Goal: Check status

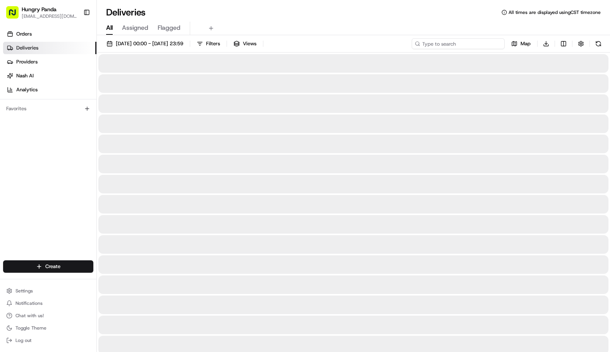
click at [458, 43] on input at bounding box center [458, 43] width 93 height 11
paste input "442752929575473263942"
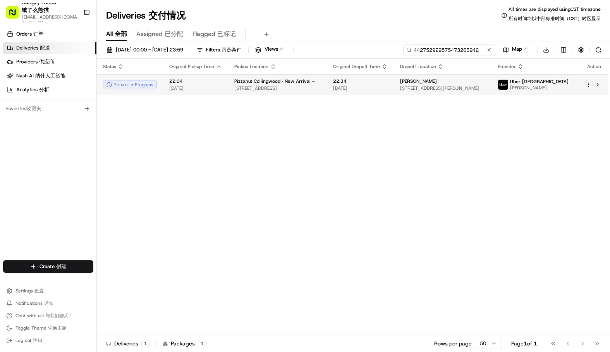
type input "442752929575473263942"
click at [321, 81] on div "Pizzahut Collingwood · New Arrival ~" at bounding box center [277, 81] width 86 height 6
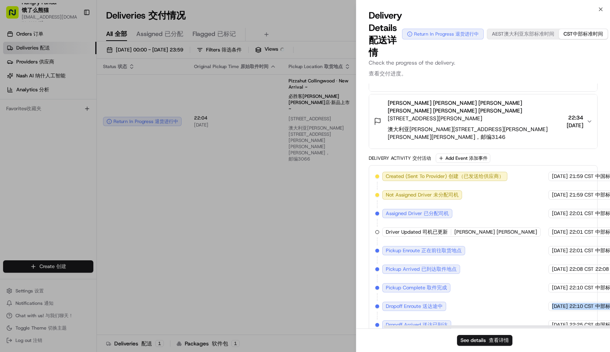
scroll to position [306, 30]
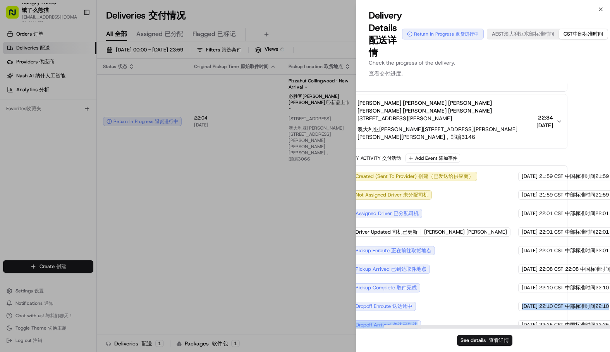
drag, startPoint x: 524, startPoint y: 280, endPoint x: 460, endPoint y: 290, distance: 65.1
click at [448, 285] on div "Created (Sent To Provider) Created (Sent To Provider) 创建（已发送给供应商） Uber Australi…" at bounding box center [453, 260] width 216 height 177
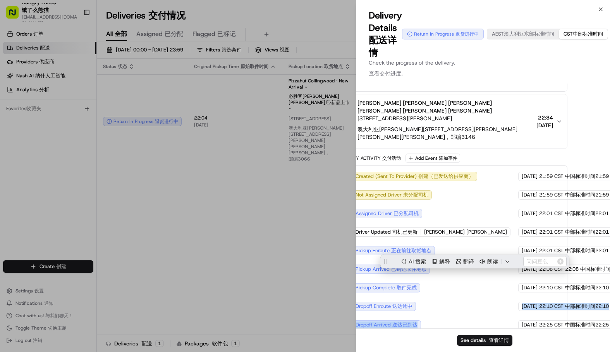
scroll to position [0, 0]
click at [485, 292] on div "Created (Sent To Provider) Created (Sent To Provider) 创建（已发送给供应商） Uber Australi…" at bounding box center [453, 260] width 216 height 177
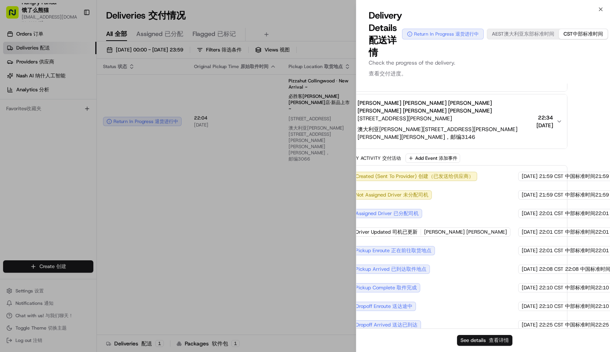
click at [487, 339] on button "See details See details 查看详情" at bounding box center [484, 340] width 55 height 11
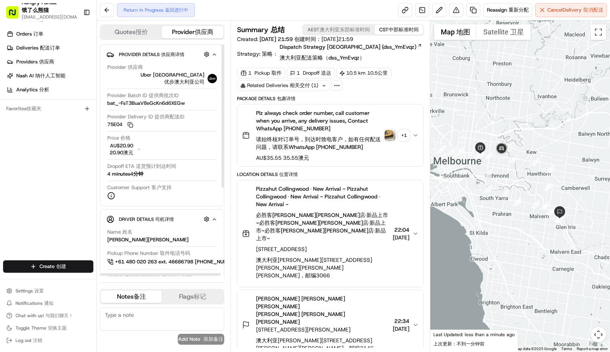
click at [62, 203] on div "Orders Orders 订单 Deliveries Deliveries 配送订单 Providers Providers 供应商 [PERSON_NAM…" at bounding box center [48, 145] width 96 height 241
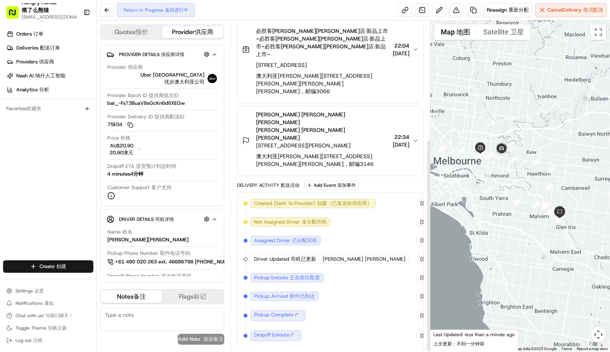
scroll to position [180, 0]
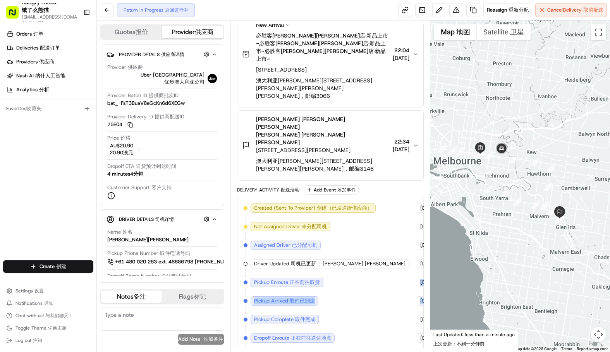
drag, startPoint x: 351, startPoint y: 266, endPoint x: 408, endPoint y: 269, distance: 56.6
click at [408, 268] on div "Created (Sent To Provider) Created (Sent To Provider) 创建（已发送给供应商） [GEOGRAPHIC_D…" at bounding box center [331, 292] width 174 height 177
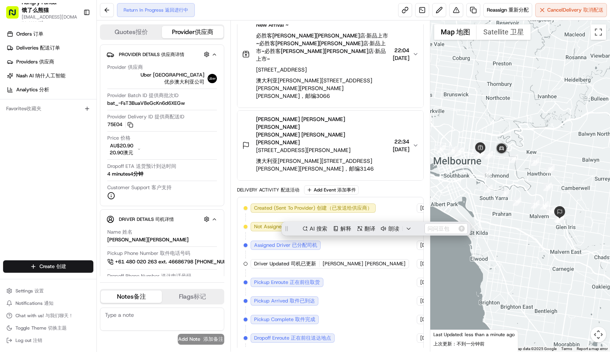
scroll to position [180, 84]
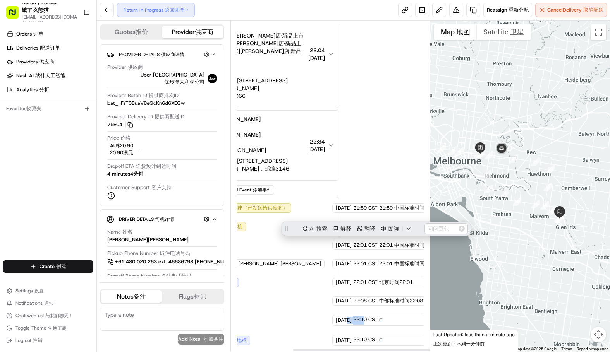
drag, startPoint x: 412, startPoint y: 282, endPoint x: 354, endPoint y: 284, distance: 57.7
click at [358, 315] on div "[DATE] [DATE] 22:10 CST 22:10 CST" at bounding box center [380, 320] width 96 height 11
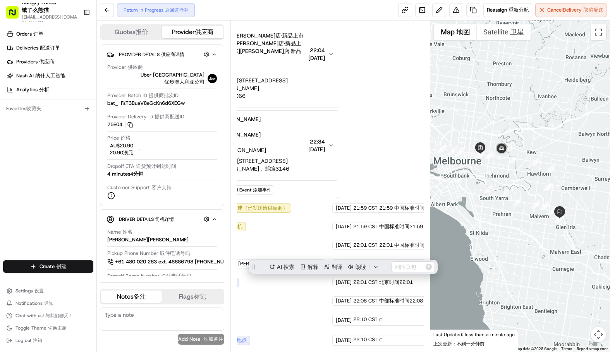
click at [309, 207] on div "Created (Sent To Provider) Created (Sent To Provider) 创建（已发送给供应商） [GEOGRAPHIC_D…" at bounding box center [246, 295] width 174 height 183
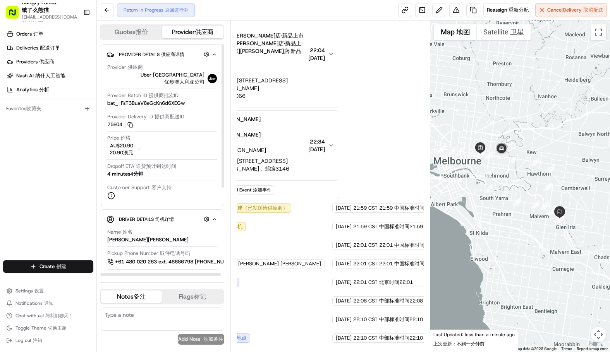
click at [77, 211] on div "Orders Orders 订单 Deliveries Deliveries 配送订单 Providers Providers 供应商 [PERSON_NAM…" at bounding box center [48, 145] width 96 height 241
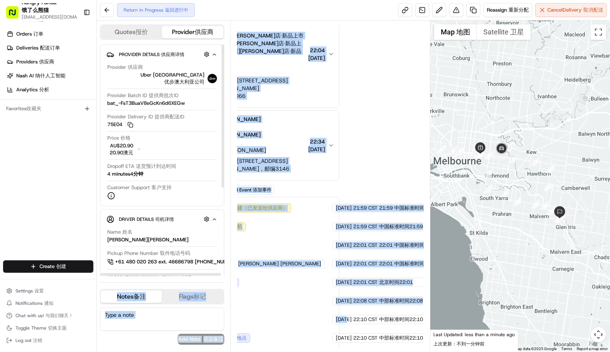
scroll to position [180, 0]
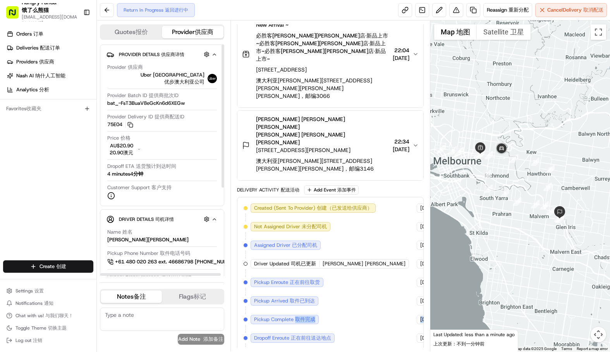
drag, startPoint x: 326, startPoint y: 285, endPoint x: 316, endPoint y: 277, distance: 12.9
click at [311, 277] on div "Created (Sent To Provider) Created (Sent To Provider) 创建（已发送给供应商） [GEOGRAPHIC_D…" at bounding box center [331, 292] width 174 height 177
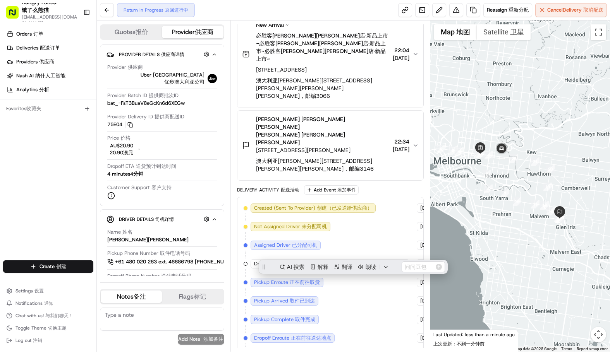
click at [345, 279] on div "Created (Sent To Provider) Created (Sent To Provider) 创建（已发送给供应商） [GEOGRAPHIC_D…" at bounding box center [331, 292] width 174 height 177
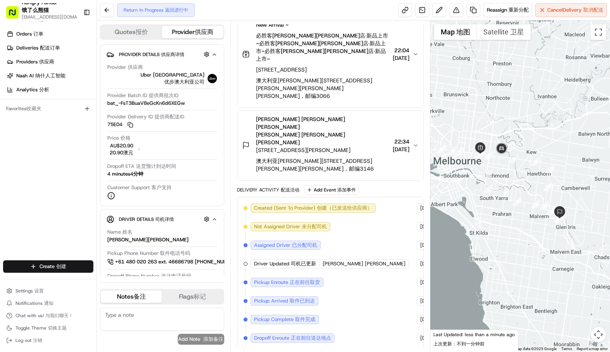
click at [378, 300] on div "Created (Sent To Provider) Created (Sent To Provider) 创建（已发送给供应商） [GEOGRAPHIC_D…" at bounding box center [331, 292] width 174 height 177
click at [404, 308] on div "Created (Sent To Provider) Created (Sent To Provider) 创建（已发送给供应商） [GEOGRAPHIC_D…" at bounding box center [331, 292] width 174 height 177
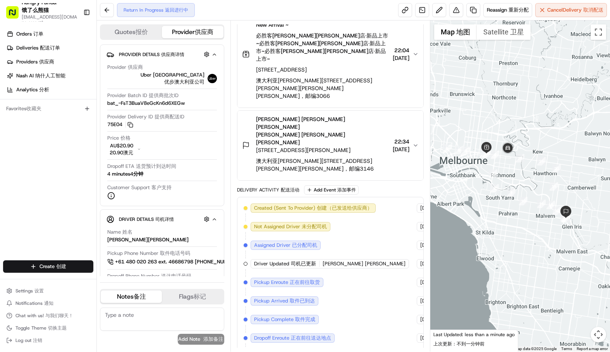
drag, startPoint x: 430, startPoint y: 170, endPoint x: 437, endPoint y: 169, distance: 7.0
click at [437, 169] on div at bounding box center [520, 187] width 180 height 332
click at [434, 173] on div at bounding box center [520, 187] width 180 height 332
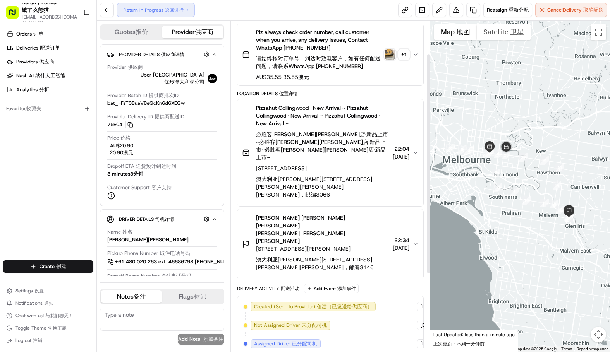
scroll to position [166, 0]
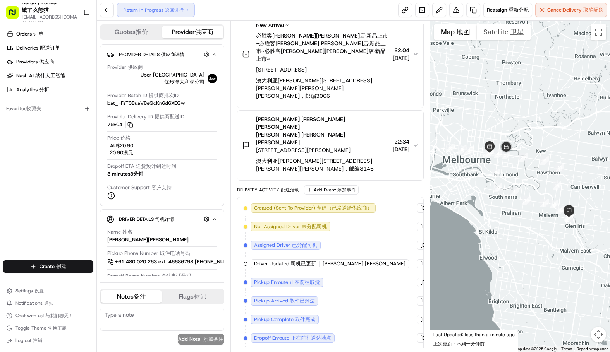
drag, startPoint x: 31, startPoint y: 214, endPoint x: 95, endPoint y: 220, distance: 63.5
click at [32, 214] on div "Orders Orders 订单 Deliveries Deliveries 配送订单 Providers Providers 供应商 [PERSON_NAM…" at bounding box center [48, 145] width 96 height 241
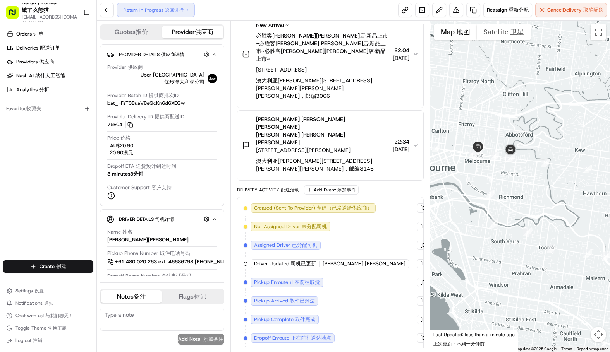
drag, startPoint x: 511, startPoint y: 180, endPoint x: 521, endPoint y: 180, distance: 10.5
click at [521, 180] on div at bounding box center [520, 187] width 180 height 332
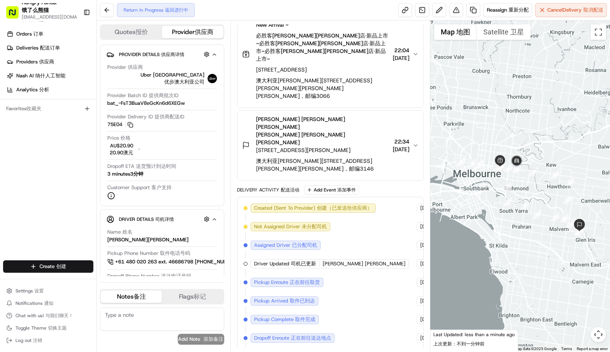
click at [529, 195] on div at bounding box center [520, 187] width 180 height 332
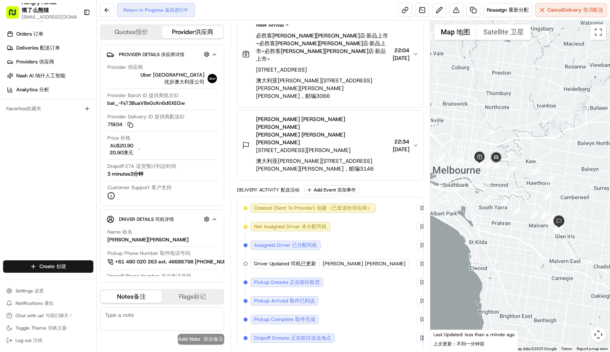
drag, startPoint x: 404, startPoint y: 304, endPoint x: 409, endPoint y: 304, distance: 5.8
click at [409, 304] on div "Created (Sent To Provider) Created (Sent To Provider) 创建（已发送给供应商） Uber [GEOGRAP…" at bounding box center [331, 292] width 174 height 177
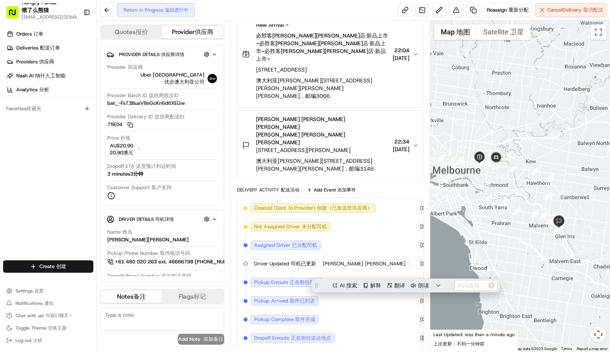
scroll to position [0, 0]
click at [420, 335] on span "[DATE] [DATE]" at bounding box center [428, 338] width 16 height 7
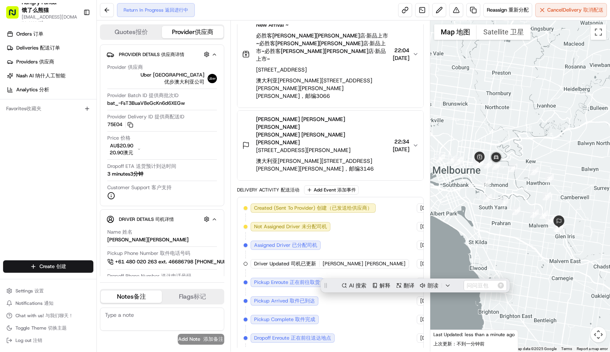
drag, startPoint x: 403, startPoint y: 311, endPoint x: 409, endPoint y: 313, distance: 6.7
click at [409, 313] on div "Created (Sent To Provider) Created (Sent To Provider) 创建（已发送给供应商） Uber [GEOGRAP…" at bounding box center [331, 292] width 174 height 177
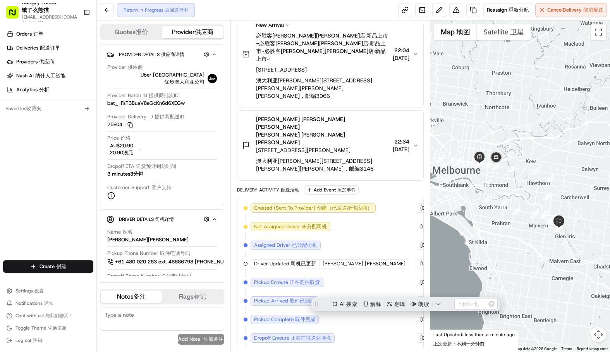
click at [420, 352] on span "[DATE] [DATE]" at bounding box center [428, 357] width 16 height 7
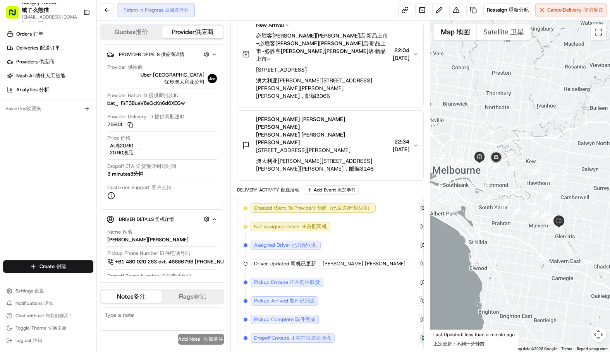
scroll to position [166, 92]
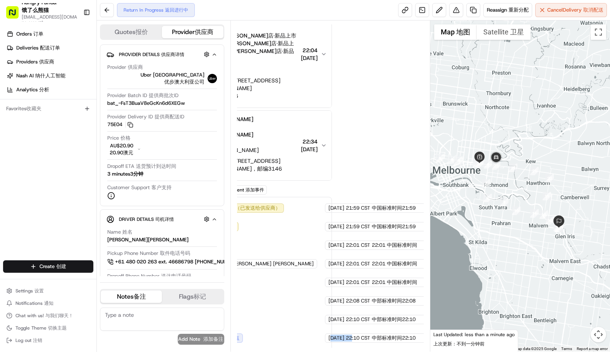
drag, startPoint x: 403, startPoint y: 299, endPoint x: 347, endPoint y: 300, distance: 55.8
click at [347, 334] on div "[DATE] [DATE] 22:10 CST 22:10 CST 中部标准时间22:10" at bounding box center [376, 338] width 103 height 9
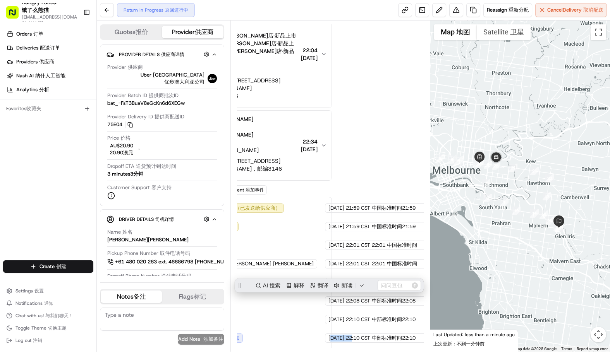
scroll to position [0, 0]
click at [317, 311] on div "Created (Sent To Provider) Created (Sent To Provider) 创建（已发送给供应商） Uber [GEOGRAP…" at bounding box center [239, 292] width 174 height 177
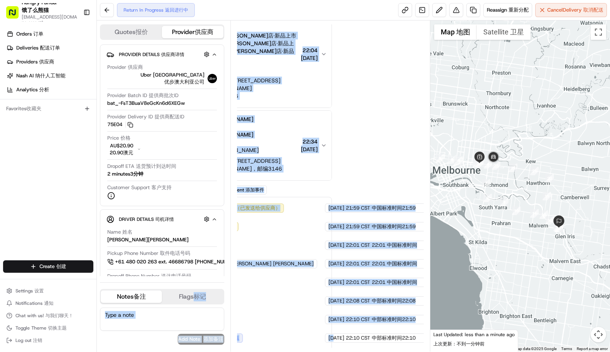
scroll to position [166, 0]
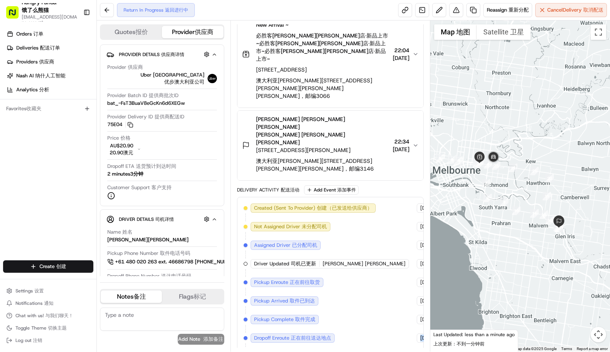
drag, startPoint x: 314, startPoint y: 299, endPoint x: 353, endPoint y: 304, distance: 39.4
click at [353, 304] on div "Created (Sent To Provider) Created (Sent To Provider) 创建（已发送给供应商） Uber [GEOGRAP…" at bounding box center [331, 292] width 174 height 177
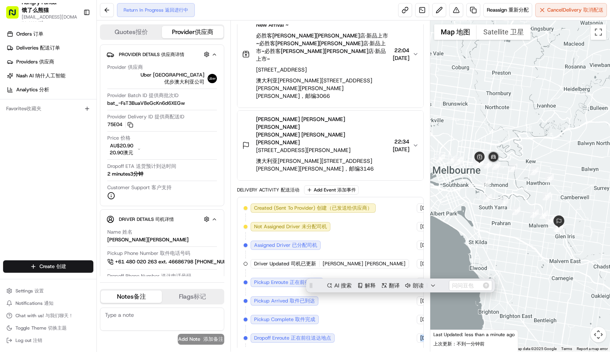
scroll to position [0, 0]
drag, startPoint x: 40, startPoint y: 176, endPoint x: 51, endPoint y: 175, distance: 11.0
click at [40, 176] on div "Orders Orders 订单 Deliveries Deliveries 配送订单 Providers Providers 供应商 [PERSON_NAM…" at bounding box center [48, 145] width 96 height 241
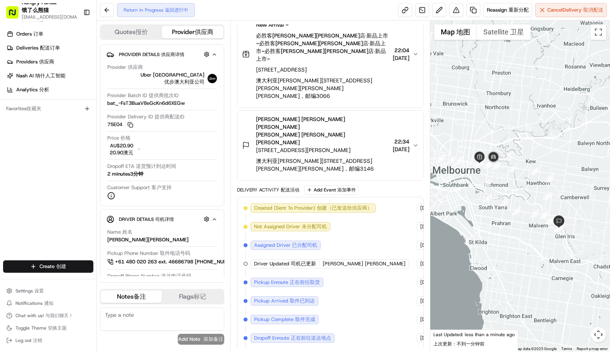
click at [343, 277] on div "Created (Sent To Provider) Created (Sent To Provider) 创建（已发送给供应商） Uber [GEOGRAP…" at bounding box center [331, 292] width 174 height 177
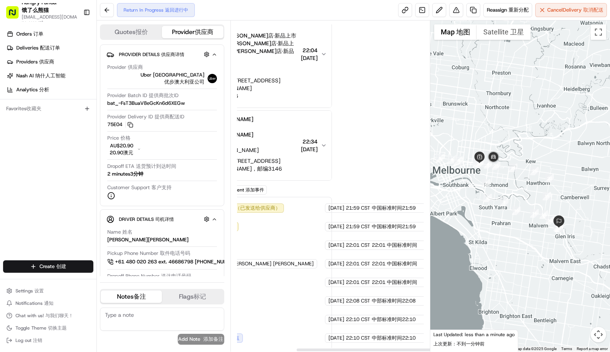
drag, startPoint x: 374, startPoint y: 318, endPoint x: 384, endPoint y: 322, distance: 10.9
click at [326, 322] on div "Created (Sent To Provider) Created (Sent To Provider) 创建（已发送给供应商） Uber [GEOGRAP…" at bounding box center [239, 292] width 174 height 177
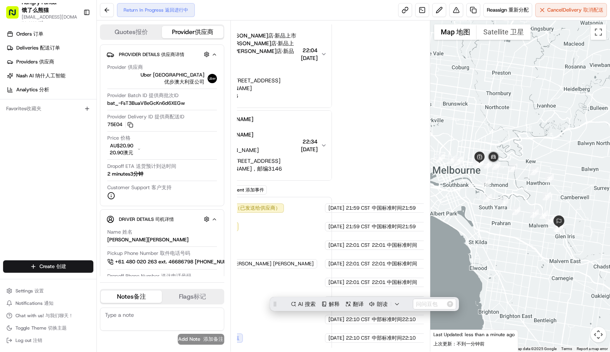
scroll to position [0, 0]
click at [303, 325] on div "Created (Sent To Provider) Created (Sent To Provider) 创建（已发送给供应商） Uber [GEOGRAP…" at bounding box center [239, 292] width 174 height 177
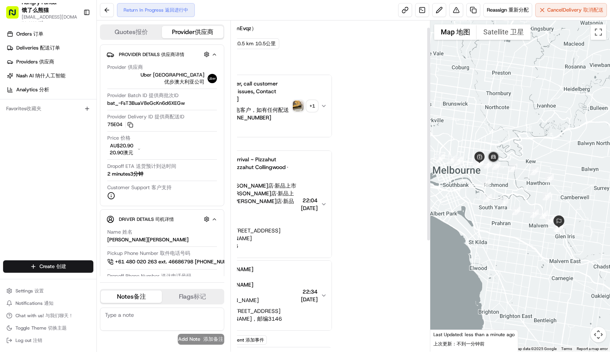
scroll to position [11, 92]
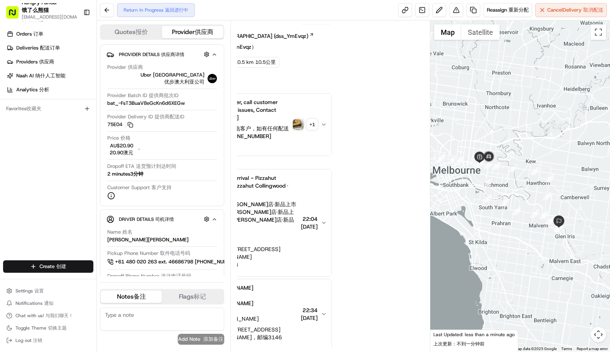
drag, startPoint x: 52, startPoint y: 179, endPoint x: 387, endPoint y: 84, distance: 348.4
click at [387, 84] on div "Summary Summary AEST AEST CST CST Created: [DATE] 21:59 Created: [DATE] 21:59 S…" at bounding box center [330, 186] width 187 height 324
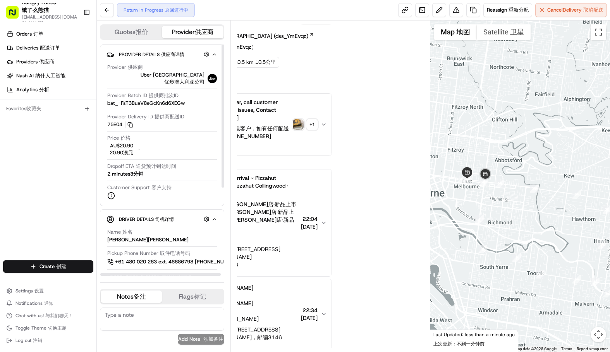
click at [549, 146] on div at bounding box center [520, 187] width 180 height 332
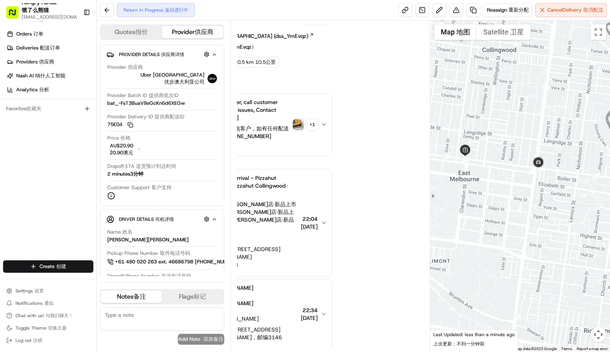
drag, startPoint x: 485, startPoint y: 190, endPoint x: 512, endPoint y: 189, distance: 27.5
click at [512, 188] on div at bounding box center [520, 187] width 180 height 332
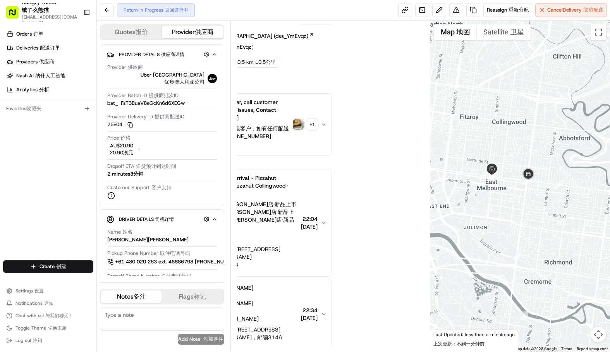
click at [515, 194] on div at bounding box center [520, 187] width 180 height 332
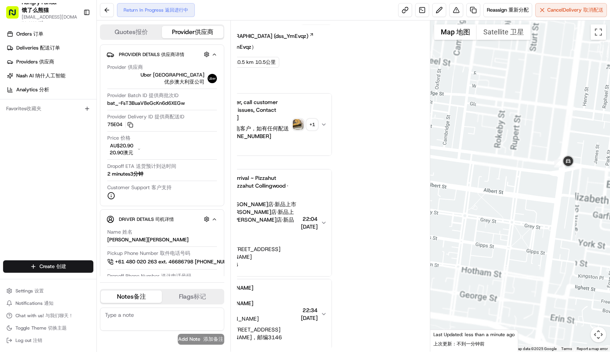
drag, startPoint x: 508, startPoint y: 188, endPoint x: 528, endPoint y: 196, distance: 21.6
click at [528, 196] on div at bounding box center [520, 187] width 180 height 332
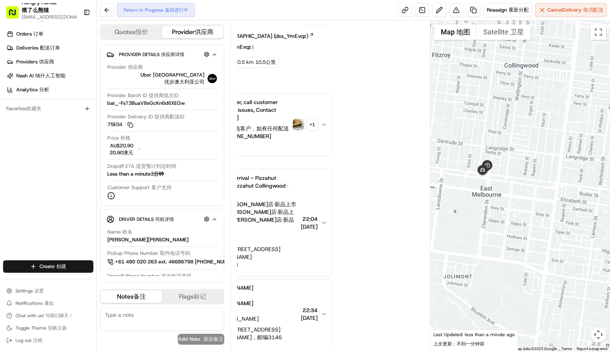
click at [552, 150] on div at bounding box center [520, 187] width 180 height 332
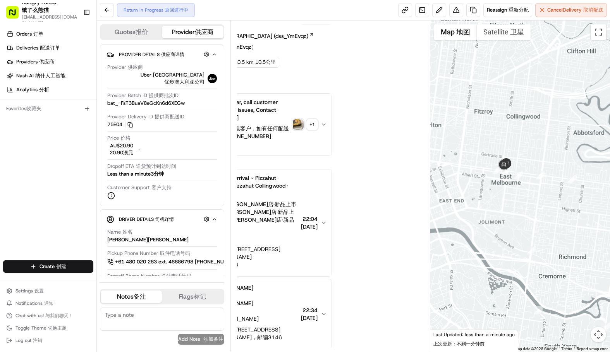
drag, startPoint x: 502, startPoint y: 194, endPoint x: 566, endPoint y: 189, distance: 64.5
click at [565, 190] on div at bounding box center [520, 187] width 180 height 332
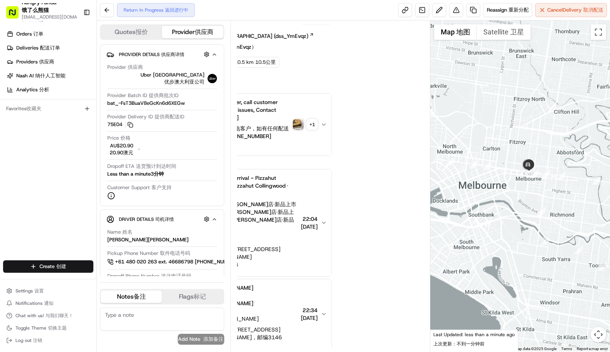
drag, startPoint x: 518, startPoint y: 187, endPoint x: 492, endPoint y: 186, distance: 26.0
click at [490, 185] on div at bounding box center [520, 187] width 180 height 332
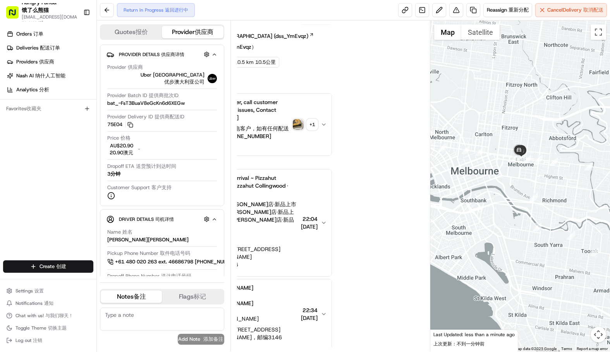
drag, startPoint x: 544, startPoint y: 197, endPoint x: 507, endPoint y: 169, distance: 46.5
click at [507, 170] on div at bounding box center [520, 187] width 180 height 332
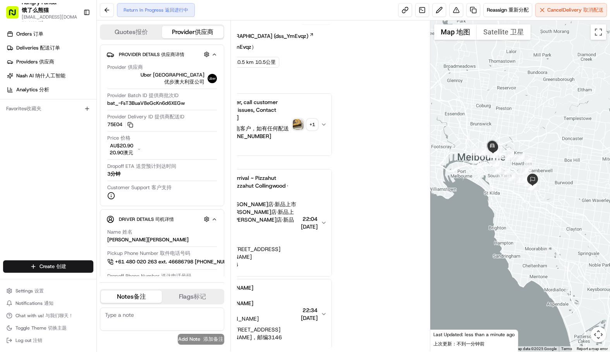
click at [508, 166] on div at bounding box center [520, 187] width 180 height 332
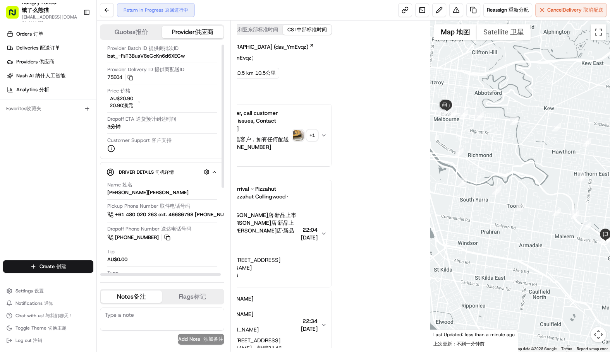
scroll to position [116, 0]
